Goal: Task Accomplishment & Management: Use online tool/utility

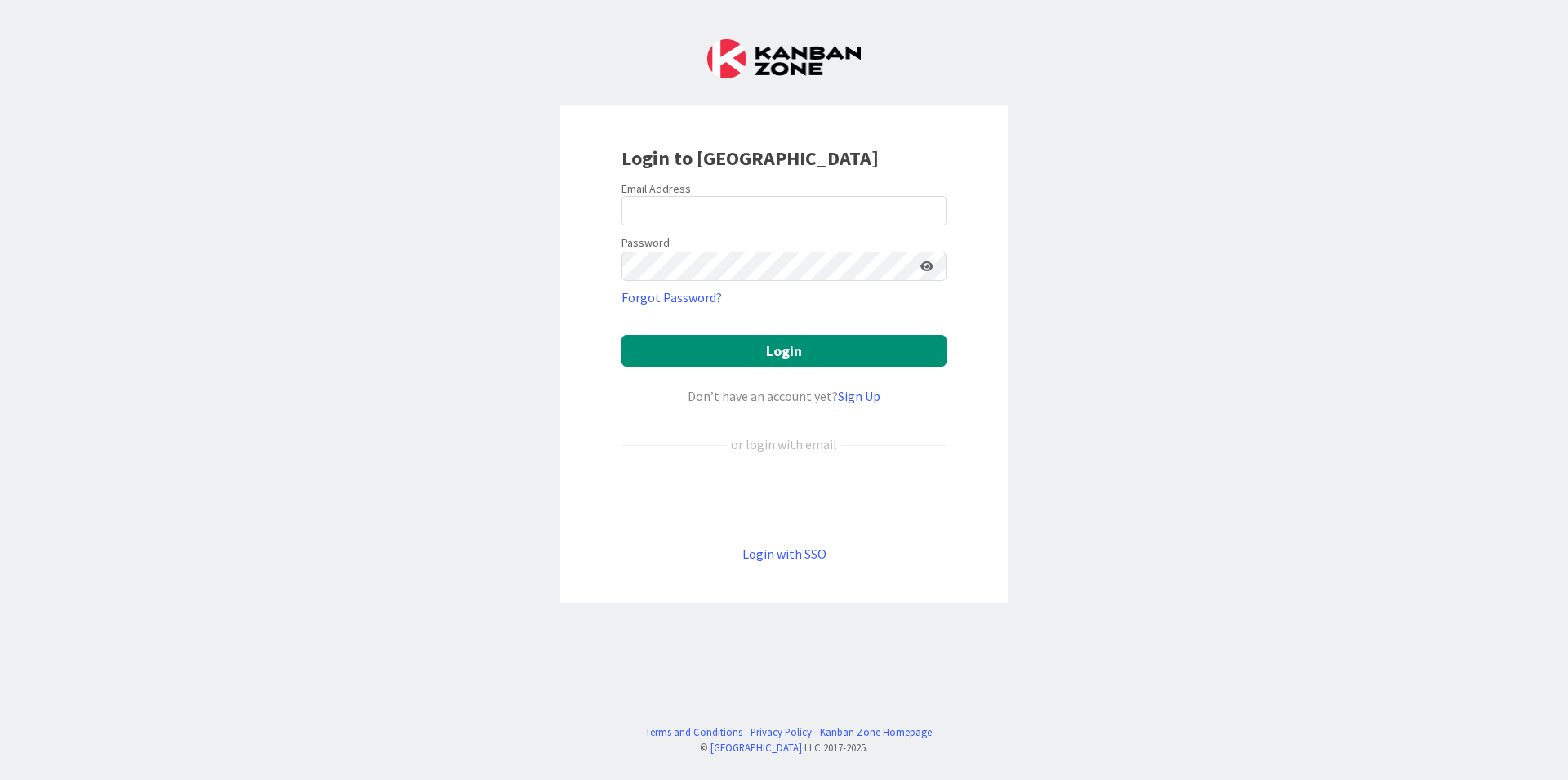
click at [542, 684] on div "Login to [GEOGRAPHIC_DATA] Email Address Password Forgot Password? Login Don’t …" at bounding box center [784, 390] width 1568 height 780
click at [685, 210] on input "email" at bounding box center [784, 210] width 325 height 29
type input "[EMAIL_ADDRESS][PERSON_NAME][DOMAIN_NAME]"
click at [622, 335] on button "Login" at bounding box center [784, 351] width 325 height 32
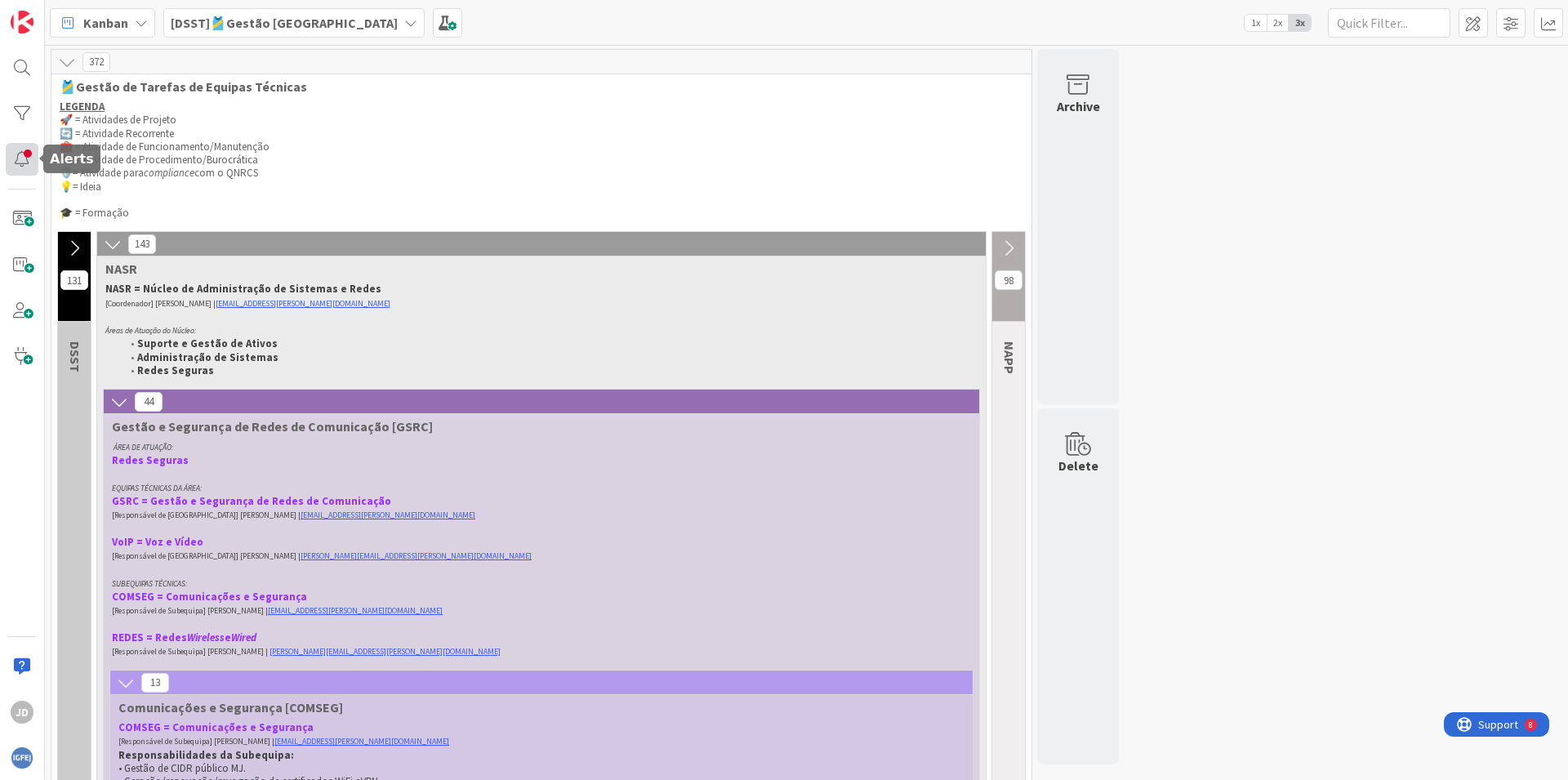
click at [18, 164] on div at bounding box center [21, 159] width 33 height 33
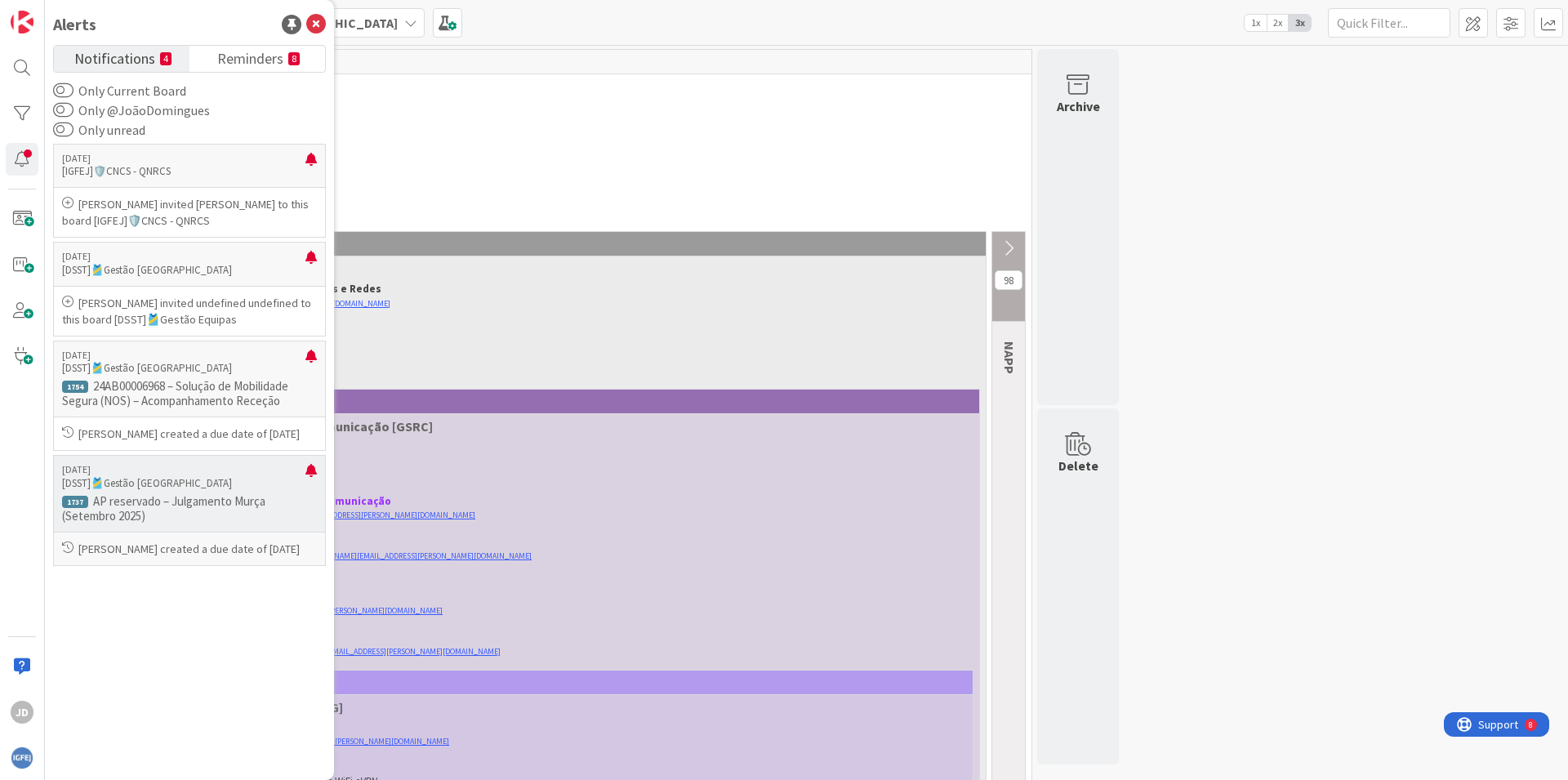
click at [206, 517] on p "AP reservado – Julgamento Murça (Setembro 2025)" at bounding box center [189, 509] width 255 height 29
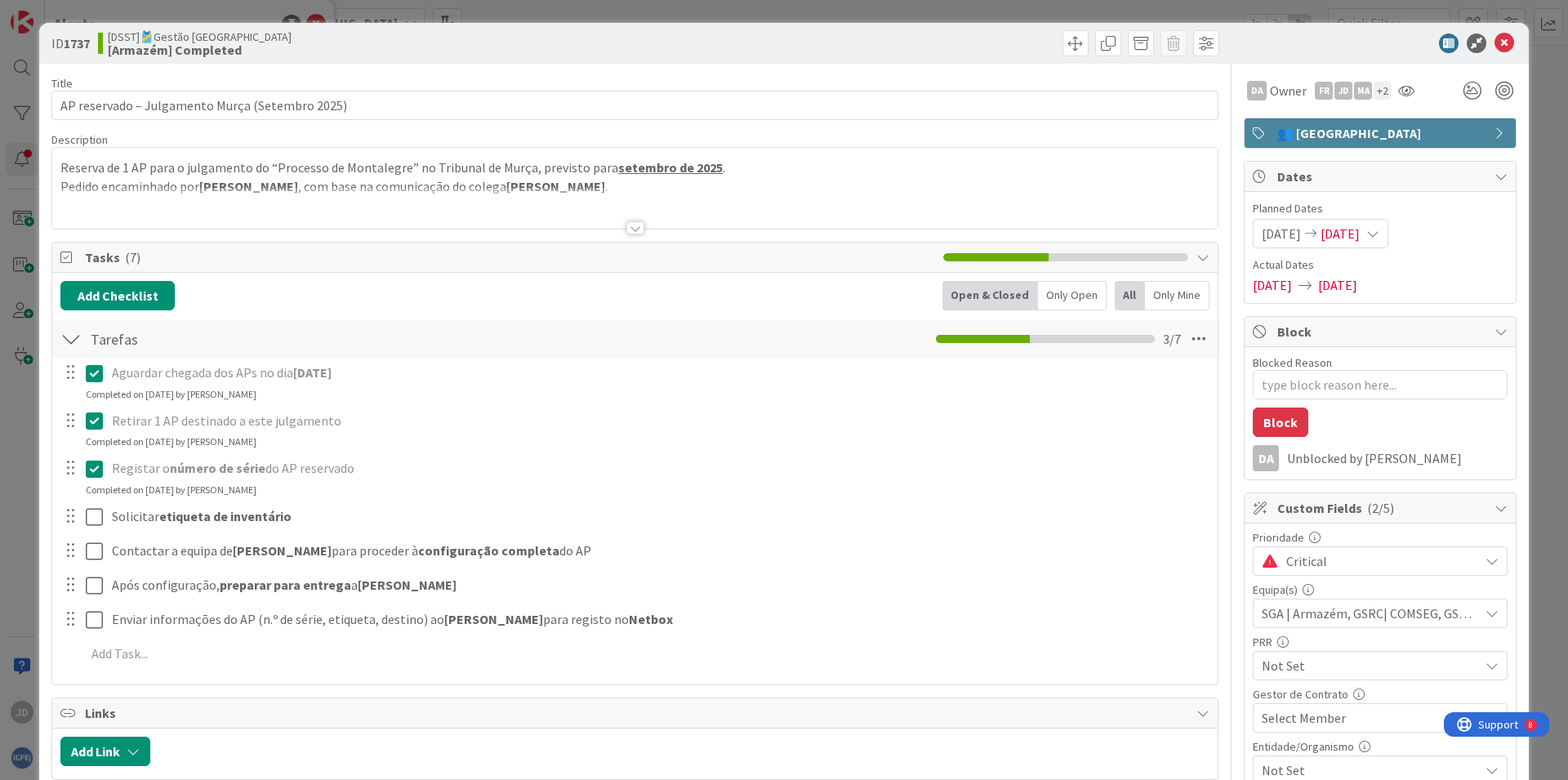
type textarea "x"
click at [626, 221] on div at bounding box center [635, 227] width 18 height 13
